Goal: Transaction & Acquisition: Purchase product/service

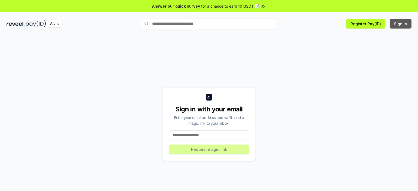
click at [402, 23] on button "Sign In" at bounding box center [401, 24] width 22 height 10
click at [200, 134] on input at bounding box center [209, 136] width 80 height 10
click at [368, 23] on button "Register Pay(ID)" at bounding box center [365, 24] width 39 height 10
click at [205, 136] on input at bounding box center [209, 136] width 80 height 10
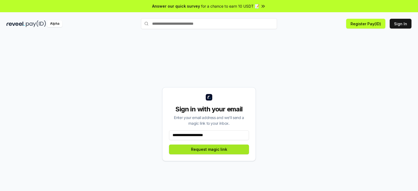
type input "**********"
click at [224, 151] on button "Request magic link" at bounding box center [209, 150] width 80 height 10
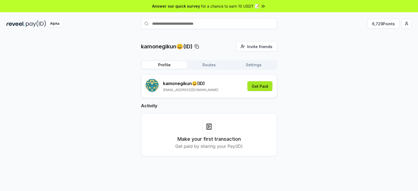
click at [263, 84] on button "Get Paid" at bounding box center [259, 86] width 25 height 10
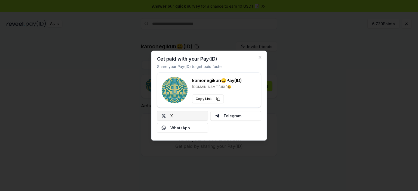
click at [190, 114] on button "X" at bounding box center [182, 116] width 51 height 10
drag, startPoint x: 260, startPoint y: 56, endPoint x: 230, endPoint y: 103, distance: 56.1
click at [244, 101] on div "Get paid with your Pay(ID) Share your Pay(ID) to get paid faster kamonegikun😀 P…" at bounding box center [209, 96] width 116 height 90
click at [259, 57] on icon "button" at bounding box center [260, 57] width 4 height 4
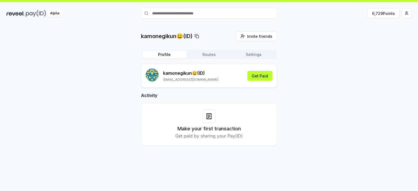
scroll to position [15, 0]
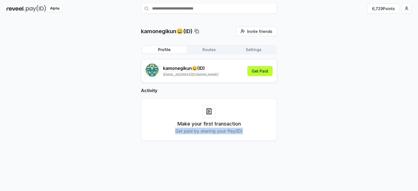
drag, startPoint x: 172, startPoint y: 127, endPoint x: 248, endPoint y: 126, distance: 76.5
click at [248, 126] on div "Make your first transaction Get paid by sharing your Pay(ID)" at bounding box center [209, 119] width 122 height 29
drag, startPoint x: 247, startPoint y: 127, endPoint x: 244, endPoint y: 126, distance: 3.8
click at [247, 127] on div "Make your first transaction Get paid by sharing your Pay(ID)" at bounding box center [209, 119] width 122 height 29
click at [208, 113] on icon at bounding box center [209, 111] width 7 height 7
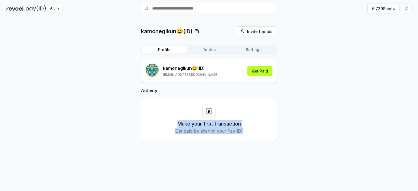
drag, startPoint x: 176, startPoint y: 126, endPoint x: 246, endPoint y: 135, distance: 70.5
click at [247, 135] on div "Make your first transaction Get paid by sharing your Pay(ID)" at bounding box center [209, 119] width 136 height 43
click at [224, 97] on div "Activity Make your first transaction Get paid by sharing your Pay(ID)" at bounding box center [209, 114] width 136 height 54
click at [209, 113] on icon at bounding box center [209, 111] width 7 height 7
click at [210, 113] on icon at bounding box center [209, 111] width 7 height 7
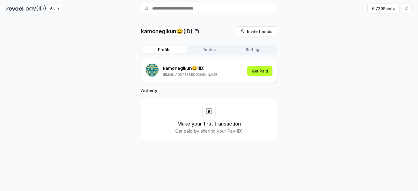
click at [165, 9] on input "text" at bounding box center [209, 8] width 136 height 11
paste input "**********"
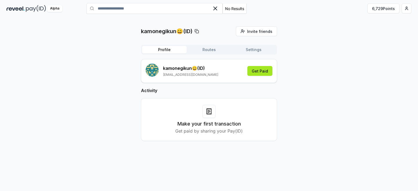
type input "**********"
click at [256, 71] on button "Get Paid" at bounding box center [259, 71] width 25 height 10
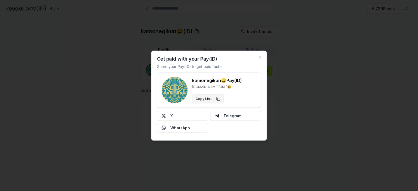
click at [213, 99] on button "Copy Link" at bounding box center [208, 98] width 32 height 9
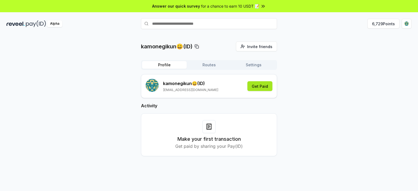
click at [262, 84] on button "Get Paid" at bounding box center [259, 86] width 25 height 10
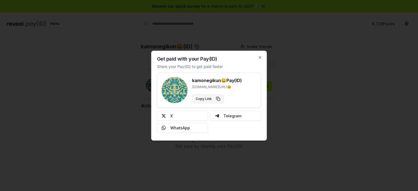
click at [209, 97] on button "Copy Link" at bounding box center [208, 98] width 32 height 9
click at [235, 82] on h3 "kamonegikun😀 Pay(ID)" at bounding box center [217, 80] width 50 height 7
click at [260, 58] on icon "button" at bounding box center [260, 57] width 2 height 2
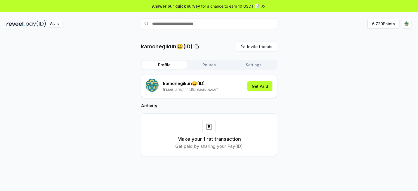
click at [12, 29] on div "Alpha 6,729 Points" at bounding box center [209, 24] width 418 height 14
click at [54, 24] on div "Alpha" at bounding box center [54, 23] width 15 height 7
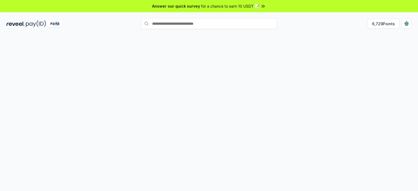
drag, startPoint x: 116, startPoint y: 21, endPoint x: 216, endPoint y: 7, distance: 101.2
click at [208, 14] on div "Answer our quick survey for a chance to earn 10 USDT 📝 Alpha 6,729 Points" at bounding box center [209, 103] width 418 height 207
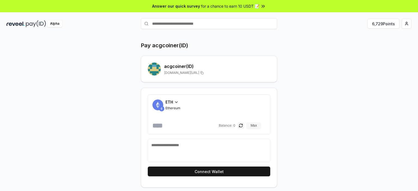
click at [259, 125] on button "Max" at bounding box center [253, 125] width 15 height 7
click at [232, 126] on span "Balance:" at bounding box center [225, 126] width 13 height 4
click at [173, 99] on div "ETH" at bounding box center [172, 102] width 15 height 6
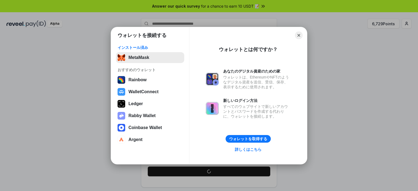
click at [149, 58] on button "MetaMask" at bounding box center [150, 57] width 68 height 11
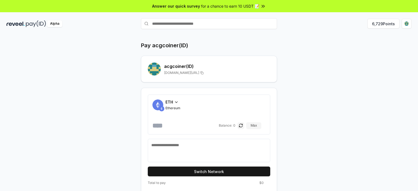
click at [173, 100] on div "ETH" at bounding box center [172, 102] width 15 height 6
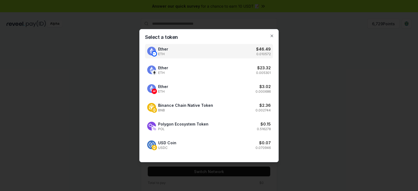
click at [274, 35] on div "Select a token Ether ETH $ 46.49 0.010572 Ether ETH $ 23.32 0.005301 Ether ETH …" at bounding box center [208, 95] width 139 height 133
click at [272, 35] on icon "button" at bounding box center [272, 36] width 4 height 4
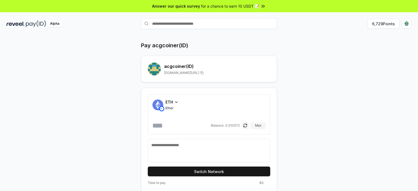
click at [166, 104] on span "ETH" at bounding box center [169, 102] width 8 height 6
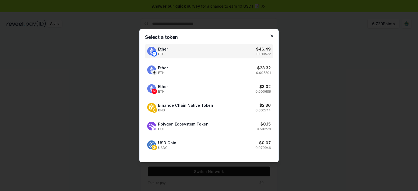
click at [271, 37] on icon "button" at bounding box center [272, 36] width 4 height 4
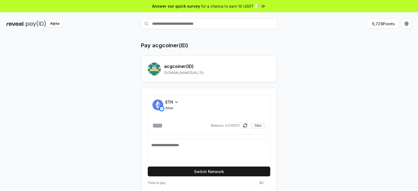
click at [258, 126] on button "Max" at bounding box center [258, 125] width 15 height 7
drag, startPoint x: 195, startPoint y: 130, endPoint x: 289, endPoint y: 129, distance: 94.1
click at [289, 129] on div "**********" at bounding box center [209, 120] width 327 height 157
type input "*****"
click at [237, 147] on textarea at bounding box center [208, 151] width 115 height 16
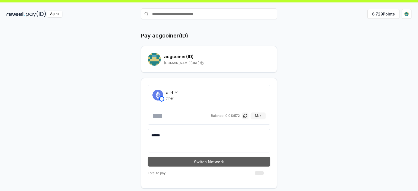
scroll to position [15, 0]
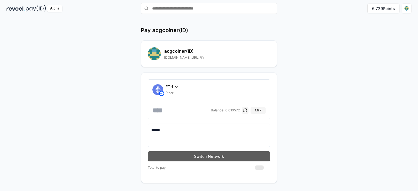
click at [226, 155] on button "Switch Network" at bounding box center [209, 157] width 122 height 10
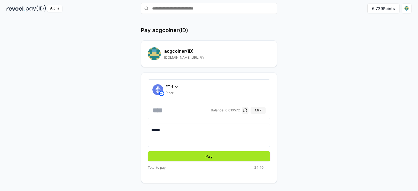
click at [211, 158] on button "Pay" at bounding box center [209, 157] width 122 height 10
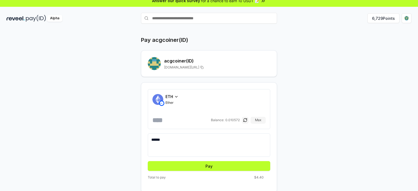
scroll to position [0, 0]
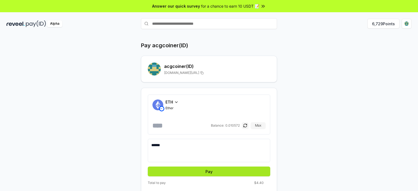
click at [217, 174] on button "Pay" at bounding box center [209, 172] width 122 height 10
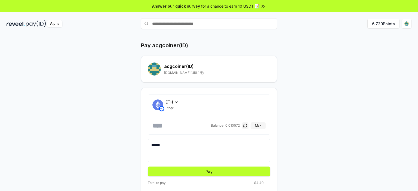
click at [220, 149] on textarea "******" at bounding box center [208, 151] width 115 height 16
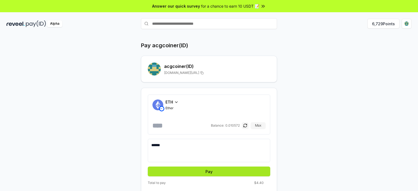
click at [219, 171] on button "Pay" at bounding box center [209, 172] width 122 height 10
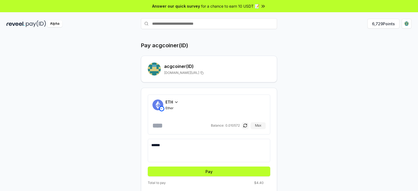
click at [176, 143] on textarea "******" at bounding box center [208, 151] width 115 height 16
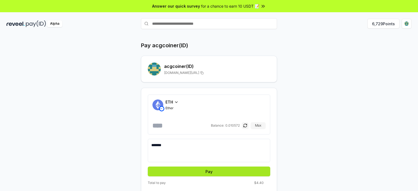
type textarea "*******"
click at [190, 167] on button "Pay" at bounding box center [209, 172] width 122 height 10
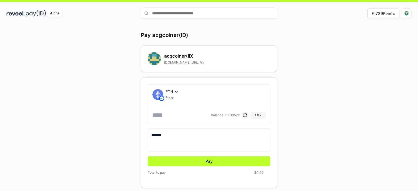
scroll to position [15, 0]
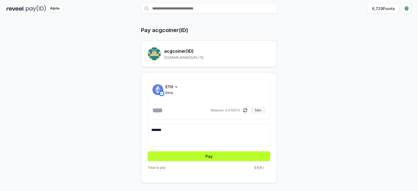
click at [259, 170] on div "Total to pay $4.40" at bounding box center [209, 169] width 122 height 7
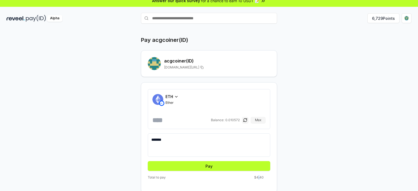
scroll to position [0, 0]
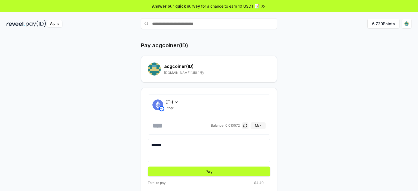
click at [195, 22] on input "text" at bounding box center [209, 23] width 136 height 11
click at [294, 87] on div "Pay acgcoiner(ID) acgcoiner (ID) reveel.id/pay/acgcoiner ETH Ether ***** Balanc…" at bounding box center [209, 120] width 327 height 157
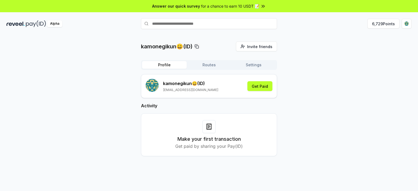
click at [261, 5] on icon at bounding box center [262, 6] width 5 height 5
